Goal: Go to known website: Access a specific website the user already knows

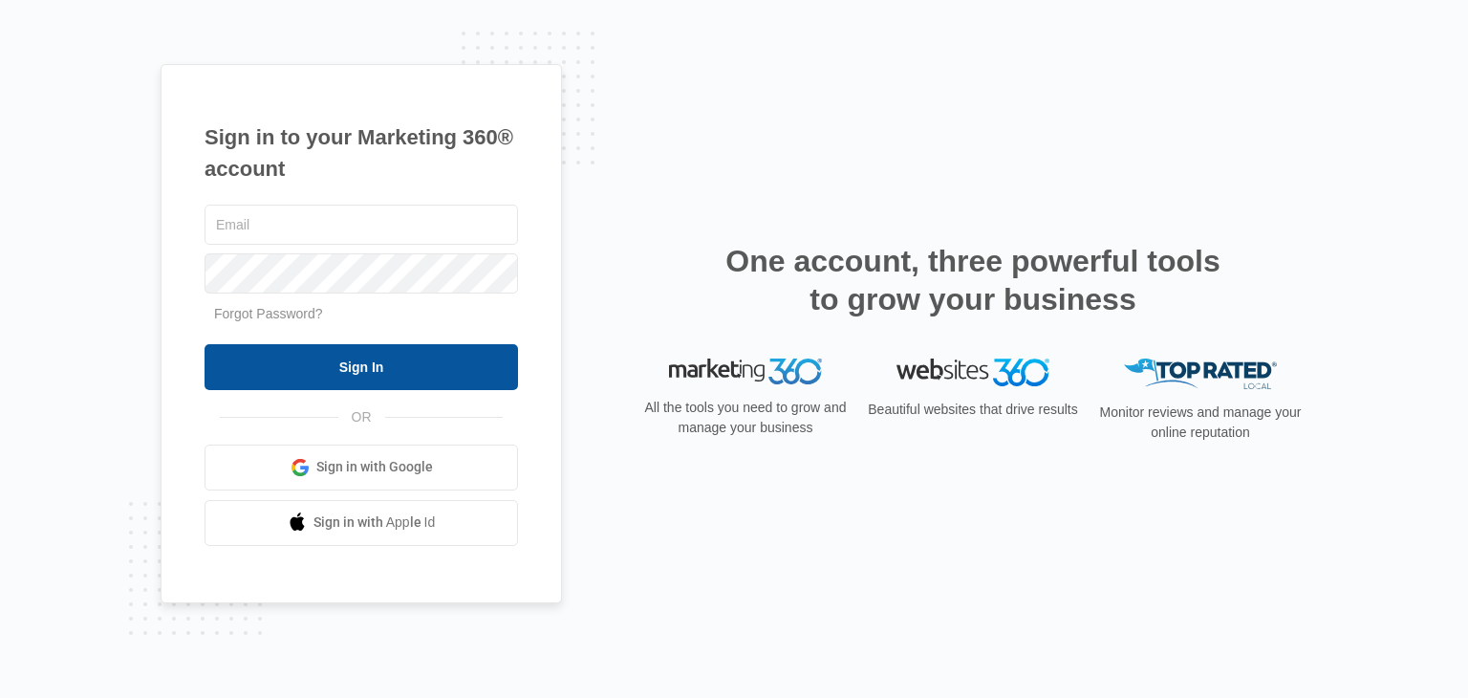
type input "[EMAIL_ADDRESS][DOMAIN_NAME]"
click at [429, 368] on input "Sign In" at bounding box center [362, 367] width 314 height 46
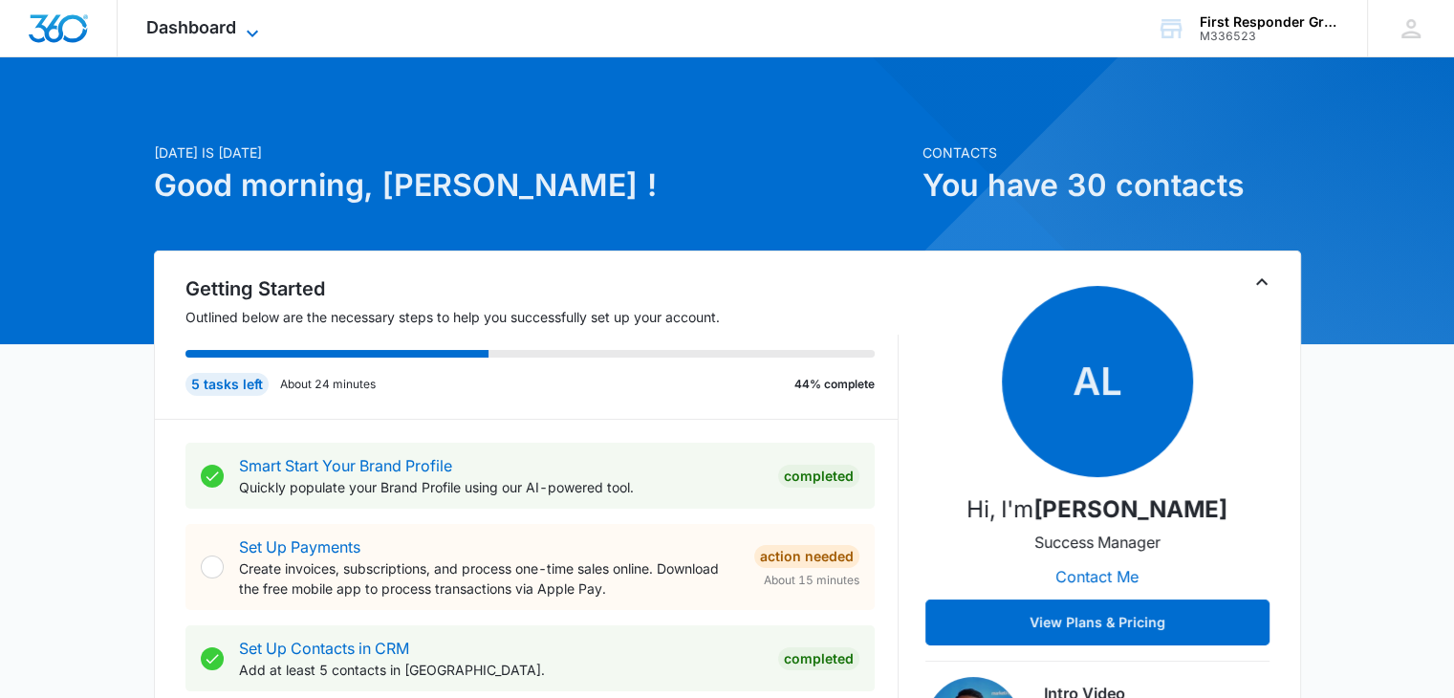
click at [252, 33] on icon at bounding box center [252, 33] width 23 height 23
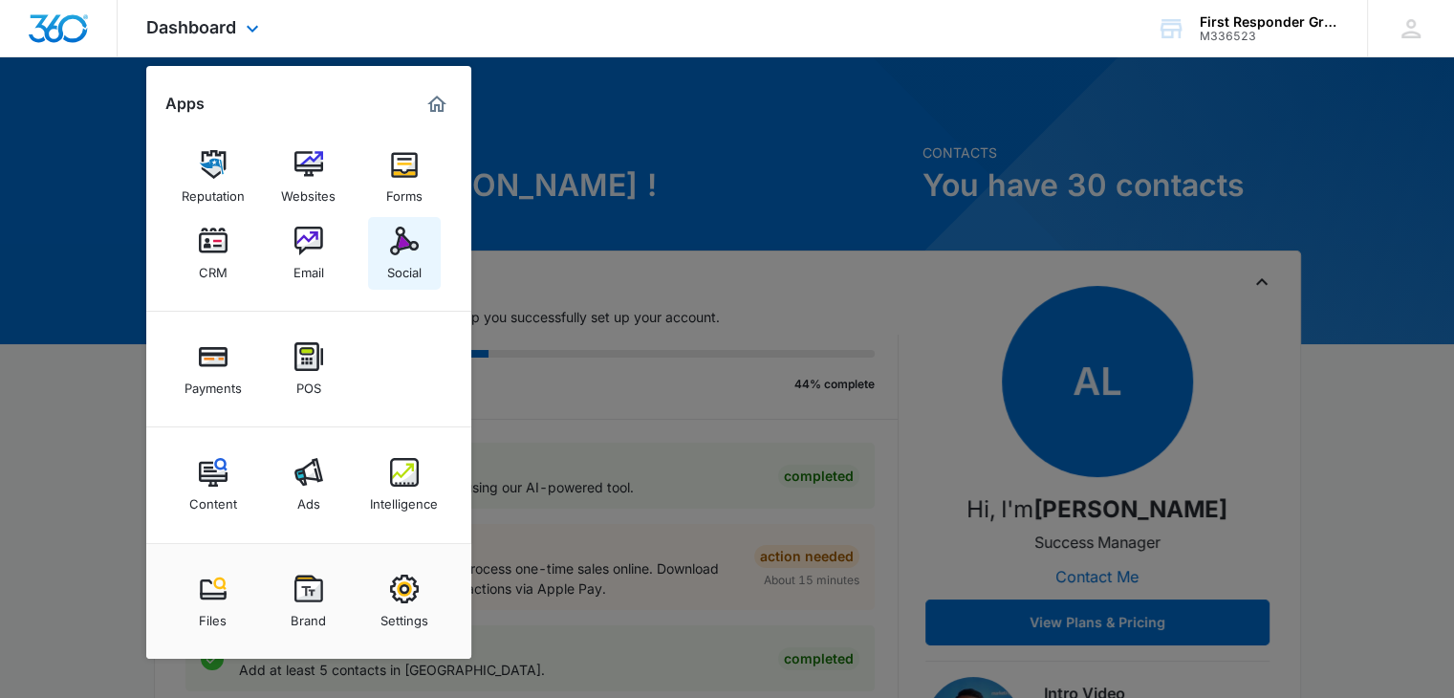
click at [398, 242] on img at bounding box center [404, 241] width 29 height 29
